Goal: Navigation & Orientation: Go to known website

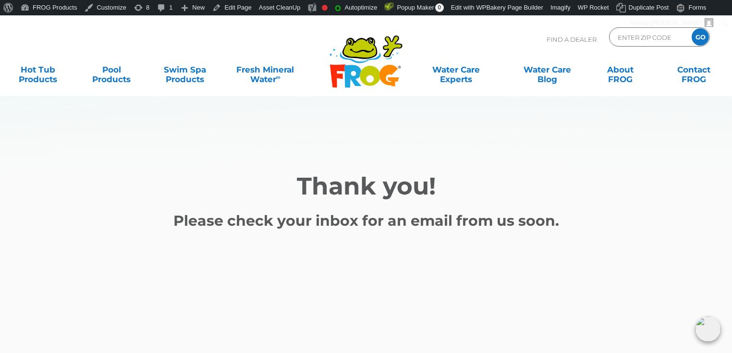
click at [194, 200] on h2 "Thank you!" at bounding box center [366, 186] width 576 height 29
click at [75, 224] on main "Thank you! Please check your inbox for an email from us soon." at bounding box center [366, 193] width 732 height 357
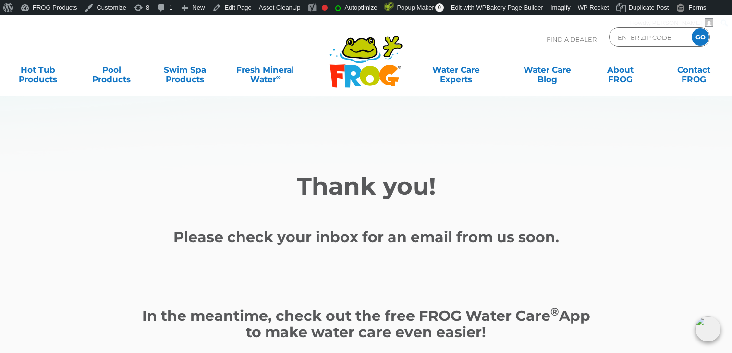
click at [298, 175] on h2 "Thank you!" at bounding box center [366, 186] width 576 height 29
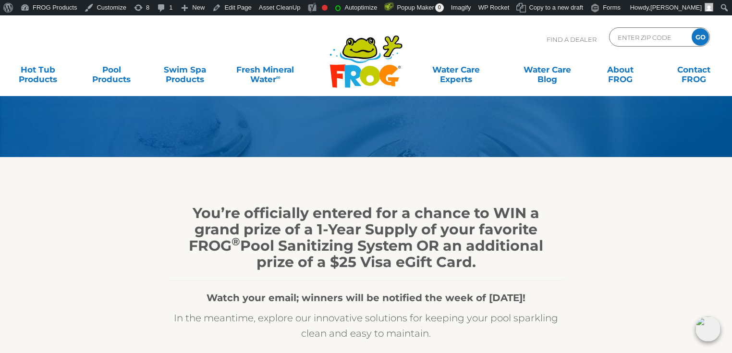
scroll to position [77, 0]
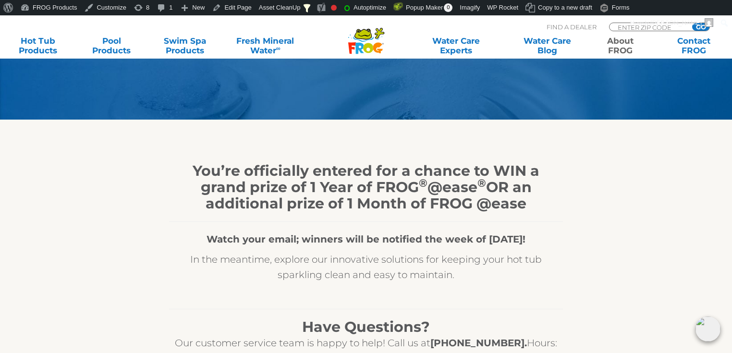
scroll to position [115, 0]
